Goal: Transaction & Acquisition: Purchase product/service

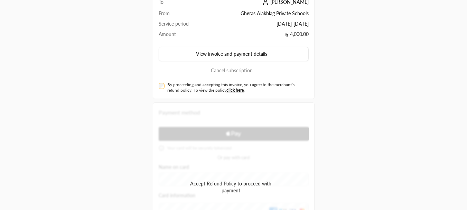
scroll to position [35, 0]
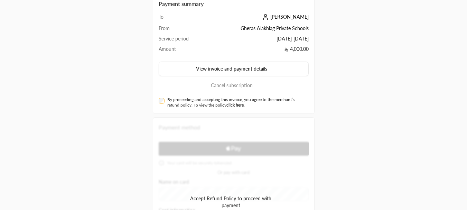
click at [165, 101] on div "By proceeding and accepting this invoice, you agree to the merchant’s refund po…" at bounding box center [234, 102] width 150 height 11
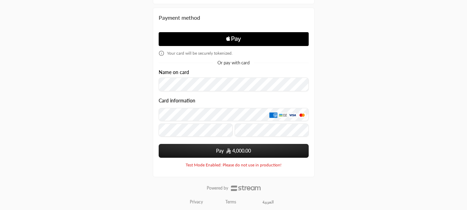
scroll to position [147, 0]
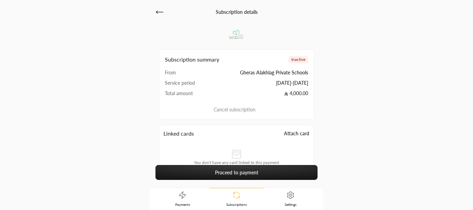
click at [159, 11] on icon at bounding box center [159, 12] width 8 height 8
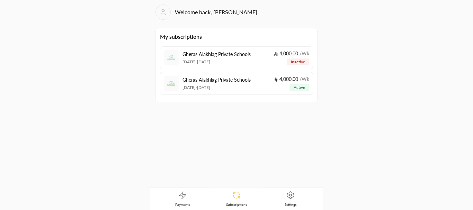
click at [219, 54] on p "Gheras Alakhlag Private Schools" at bounding box center [216, 54] width 68 height 7
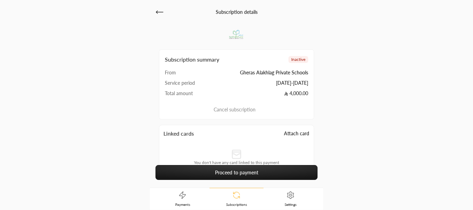
click at [158, 13] on icon at bounding box center [159, 12] width 8 height 8
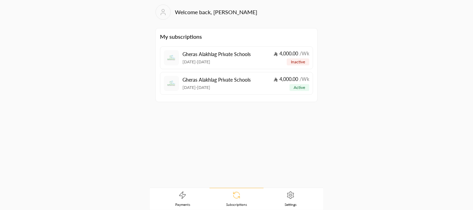
click at [189, 199] on link "Payments" at bounding box center [182, 198] width 54 height 21
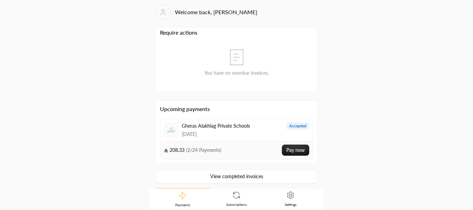
scroll to position [5, 0]
click at [242, 175] on link "View completed invoices" at bounding box center [236, 175] width 162 height 14
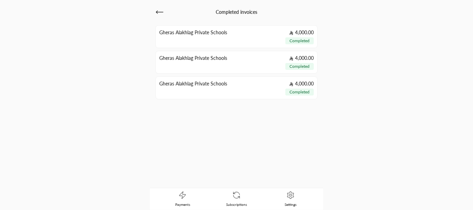
click at [211, 32] on p "Gheras Alakhlag Private Schools" at bounding box center [193, 32] width 68 height 7
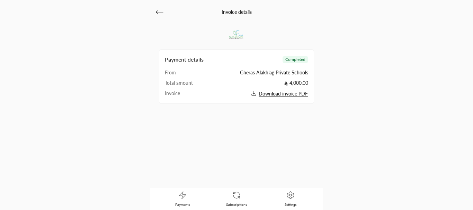
click at [296, 94] on span "Download invoice PDF" at bounding box center [282, 94] width 49 height 6
click at [233, 195] on icon at bounding box center [236, 195] width 8 height 8
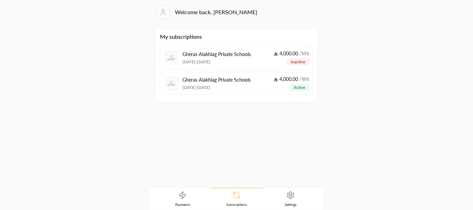
click at [187, 190] on link "Payments" at bounding box center [182, 198] width 54 height 21
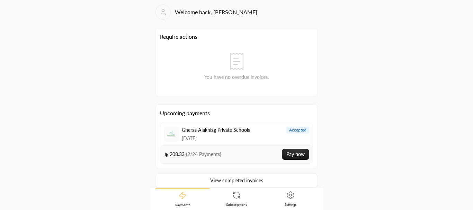
click at [236, 194] on icon at bounding box center [236, 195] width 8 height 8
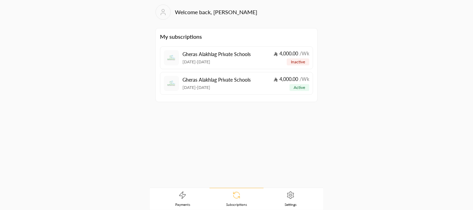
click at [263, 58] on div "Gheras Alakhlag Private Schools [DATE] - [DATE] 4,000.00 / Wk inactive" at bounding box center [245, 57] width 127 height 15
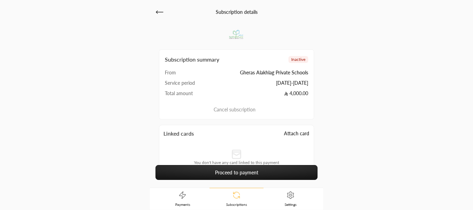
click at [229, 174] on link "Proceed to payment" at bounding box center [236, 172] width 162 height 15
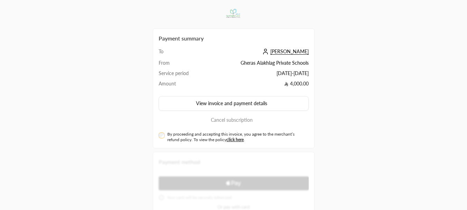
click at [165, 138] on div "By proceeding and accepting this invoice, you agree to the merchant’s refund po…" at bounding box center [234, 136] width 150 height 11
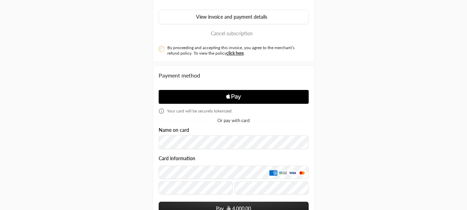
scroll to position [104, 0]
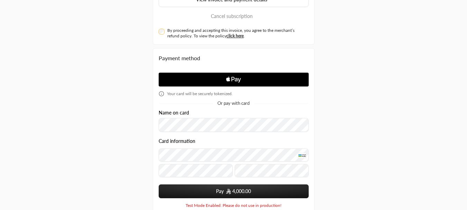
click at [209, 188] on button "Pay 4,000.00" at bounding box center [234, 191] width 150 height 14
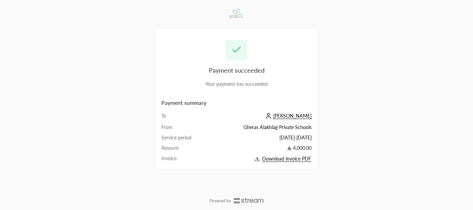
click at [303, 114] on span "[PERSON_NAME]" at bounding box center [292, 116] width 38 height 6
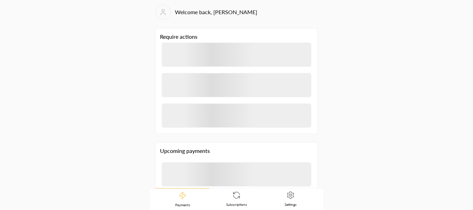
click at [232, 205] on span "Subscriptions" at bounding box center [236, 204] width 21 height 5
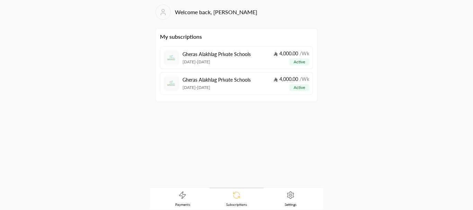
click at [218, 65] on div "Gheras Alakhlag Private Schools [DATE] - [DATE] 4,000.00 / Wk active" at bounding box center [245, 57] width 127 height 15
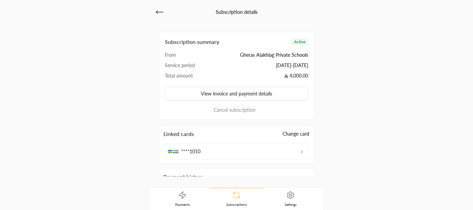
scroll to position [11, 0]
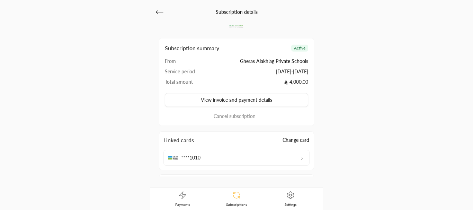
click at [232, 118] on button "Cancel subscription" at bounding box center [237, 116] width 144 height 8
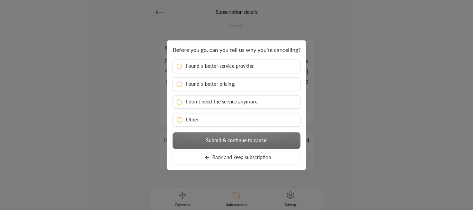
click at [136, 109] on div at bounding box center [236, 105] width 473 height 210
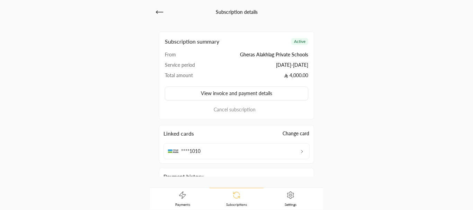
scroll to position [0, 0]
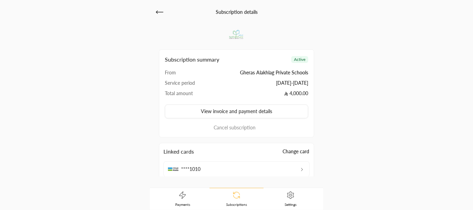
click at [161, 16] on icon at bounding box center [159, 12] width 8 height 8
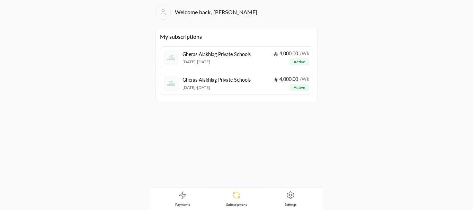
click at [211, 78] on p "Gheras Alakhlag Private Schools" at bounding box center [216, 79] width 68 height 7
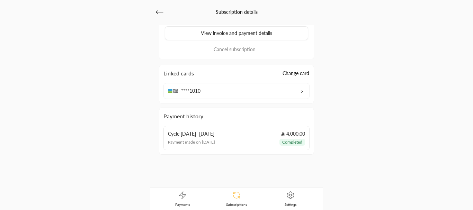
scroll to position [81, 0]
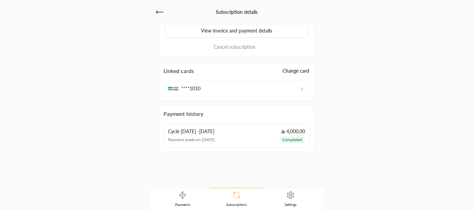
click at [180, 198] on icon at bounding box center [182, 195] width 8 height 8
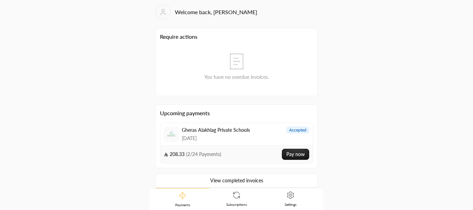
click at [233, 200] on link "Subscriptions" at bounding box center [236, 198] width 54 height 21
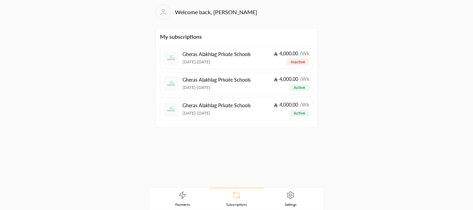
click at [224, 60] on p "[DATE] - [DATE]" at bounding box center [216, 62] width 68 height 6
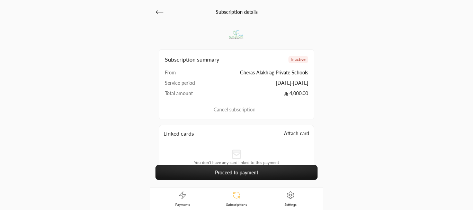
click at [303, 199] on link "Settings" at bounding box center [290, 198] width 54 height 21
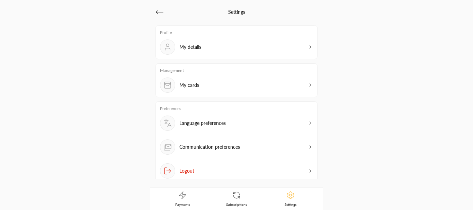
click at [195, 195] on link "Payments" at bounding box center [182, 198] width 54 height 21
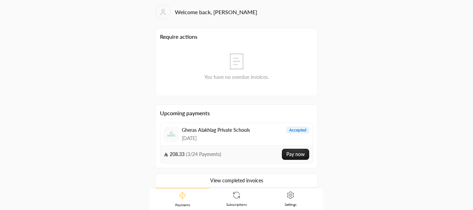
click at [252, 78] on span "You have no overdue invoices." at bounding box center [236, 77] width 64 height 7
